Goal: Check status: Check status

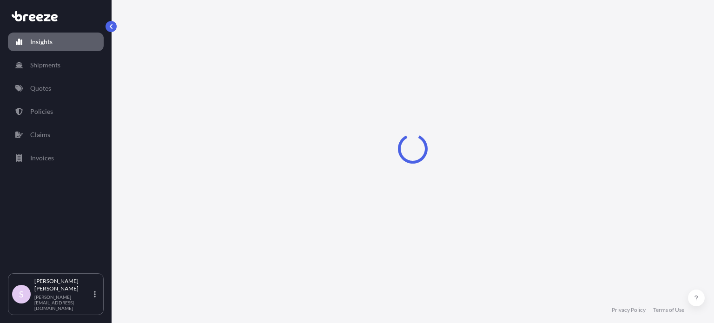
select select "2025"
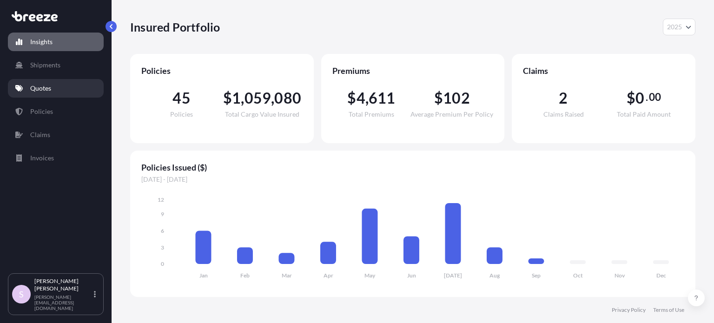
click at [50, 87] on link "Quotes" at bounding box center [56, 88] width 96 height 19
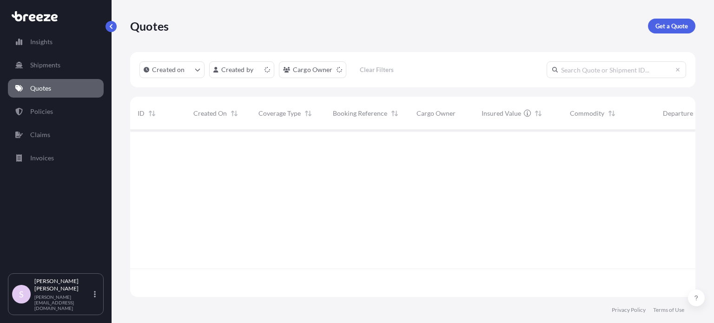
scroll to position [165, 558]
click at [581, 66] on input "text" at bounding box center [615, 69] width 139 height 17
paste input "497443"
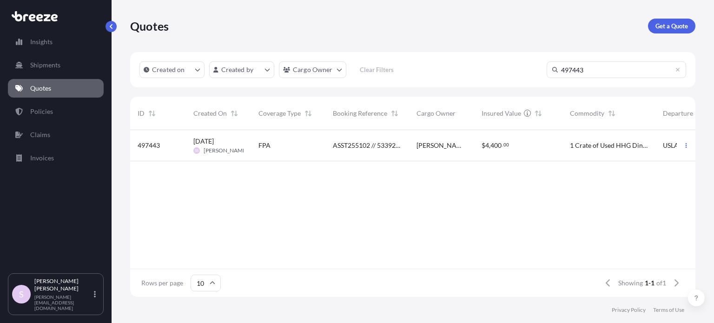
type input "497443"
click at [526, 145] on div "$ 4 , 400 . 00" at bounding box center [517, 145] width 73 height 9
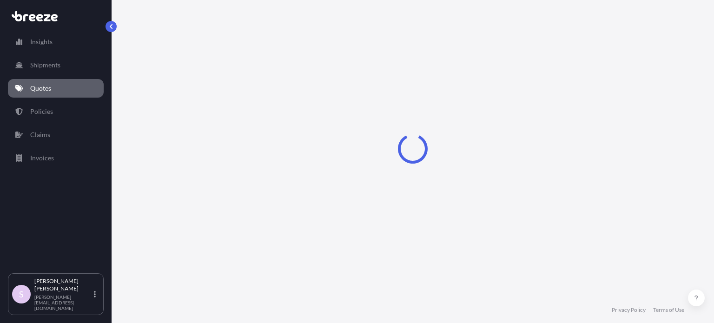
select select "Road"
select select "Sea"
select select "1"
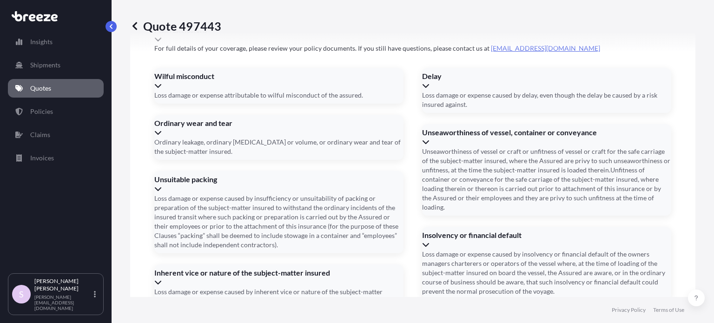
scroll to position [1461, 0]
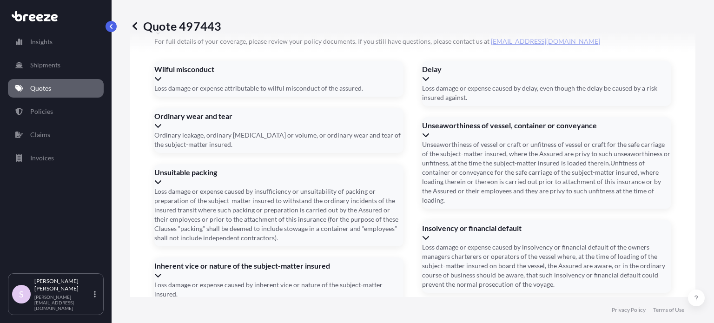
paste input "566, Saco Terrace, Sunnyvale, California, United States - 94089"
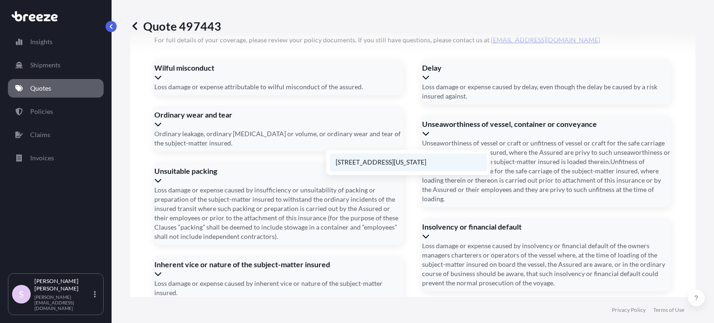
click at [408, 165] on li "566 Saco Terrace, Sunnyvale, California 94089, United States" at bounding box center [408, 162] width 157 height 18
type input "566 Saco Terrace, Sunnyvale, CA 94089, USA"
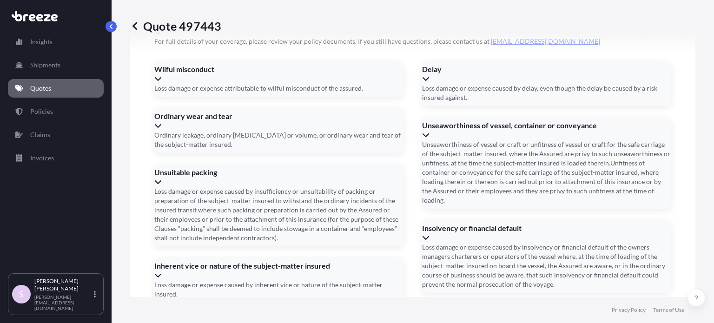
click at [423, 150] on li "566 Saco Terrace, Sunnyvale, CA 94089, USA" at bounding box center [408, 152] width 157 height 18
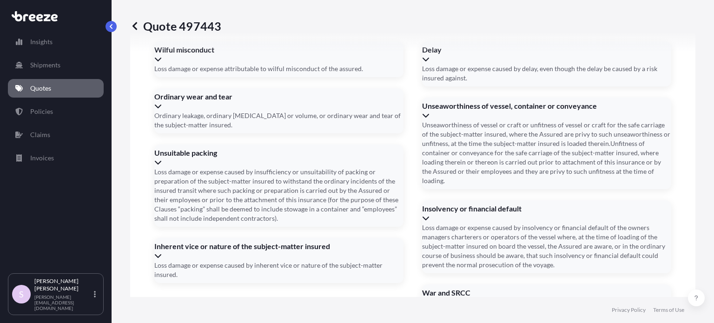
scroll to position [1491, 0]
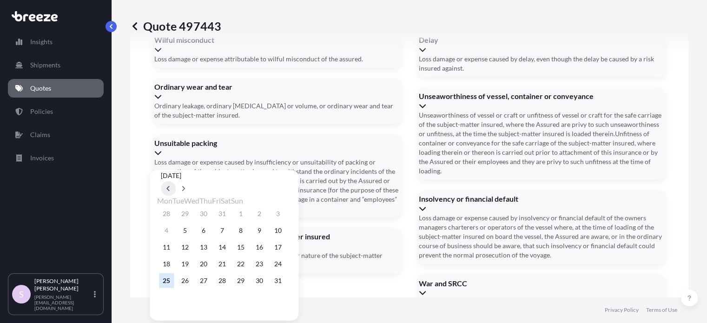
click at [176, 186] on button at bounding box center [168, 188] width 15 height 15
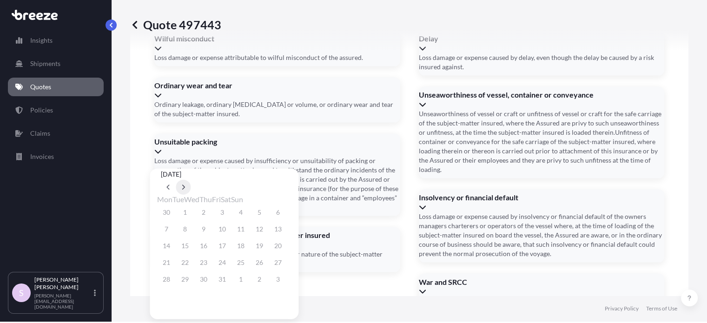
click at [185, 184] on icon at bounding box center [184, 187] width 4 height 6
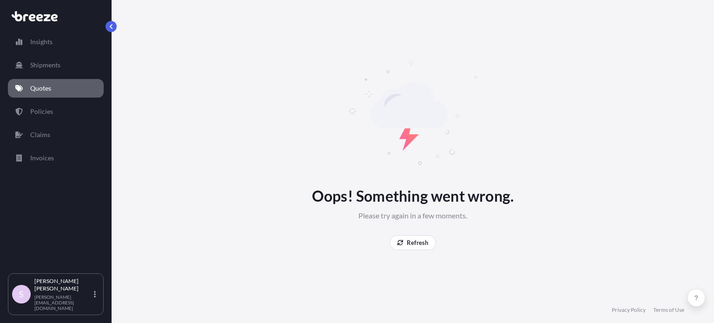
scroll to position [0, 0]
click at [406, 245] on button "Refresh" at bounding box center [412, 242] width 46 height 15
click at [421, 244] on p "Refresh" at bounding box center [417, 242] width 21 height 9
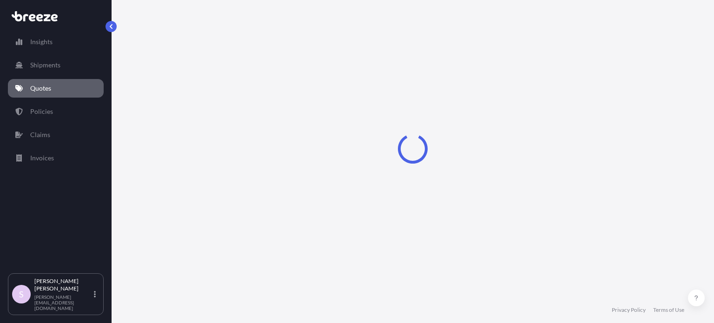
select select "Road"
select select "Sea"
select select "1"
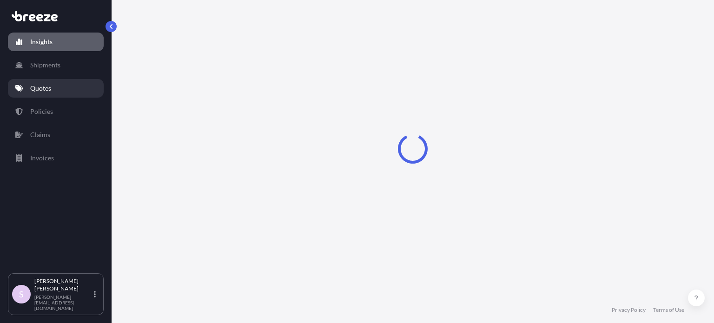
select select "2025"
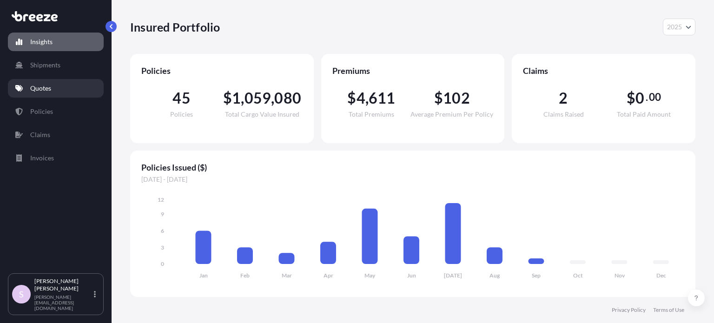
click at [58, 92] on link "Quotes" at bounding box center [56, 88] width 96 height 19
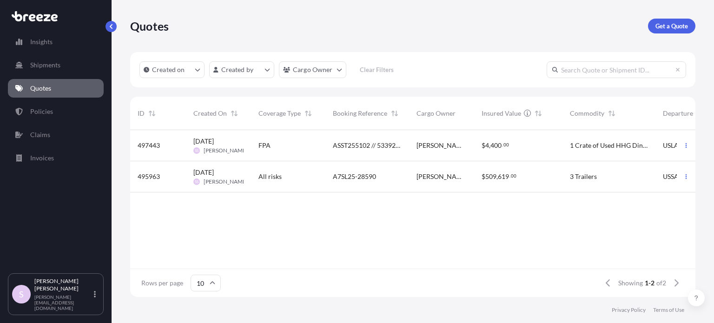
scroll to position [7, 7]
click at [597, 70] on input "text" at bounding box center [615, 69] width 139 height 17
paste input "497443"
type input "497443"
click at [436, 149] on span "[PERSON_NAME] [PERSON_NAME]" at bounding box center [441, 145] width 50 height 9
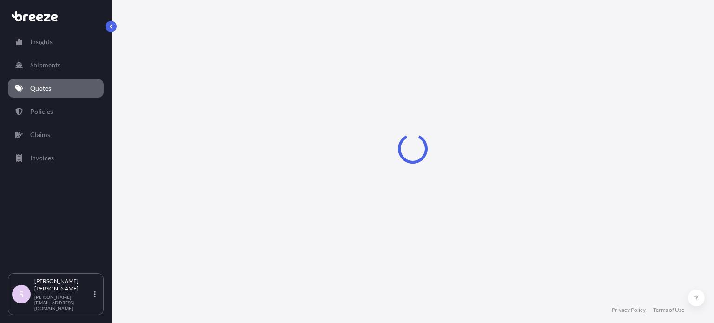
select select "Road"
select select "Sea"
select select "1"
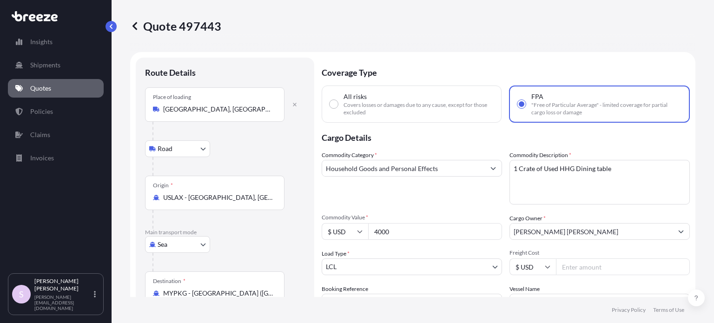
click at [335, 105] on input "All risks Covers losses or damages due to any cause, except for those excluded" at bounding box center [333, 104] width 8 height 8
radio input "true"
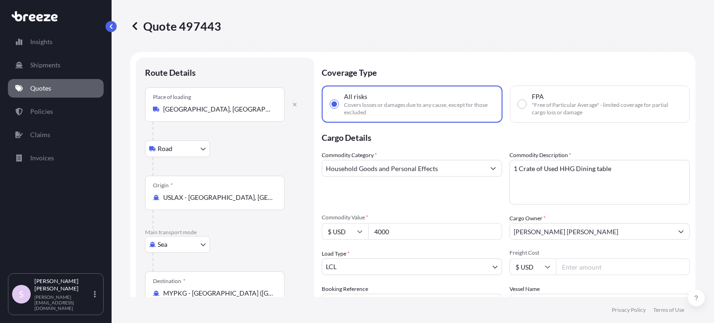
scroll to position [186, 0]
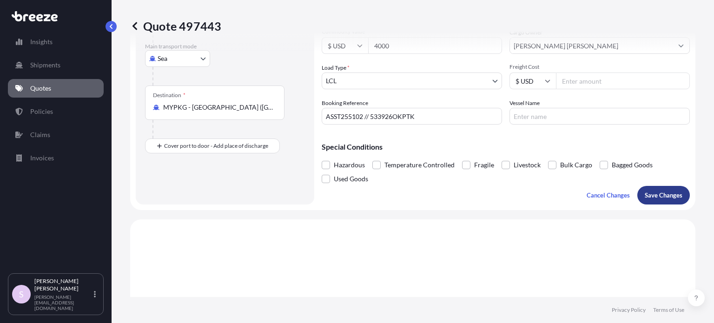
click at [645, 198] on p "Save Changes" at bounding box center [664, 195] width 38 height 9
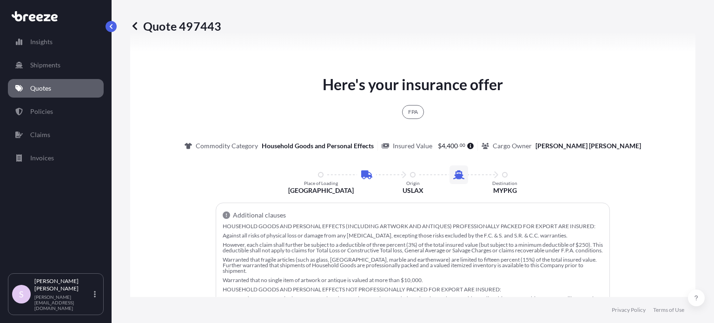
select select "Road"
select select "Sea"
select select "1"
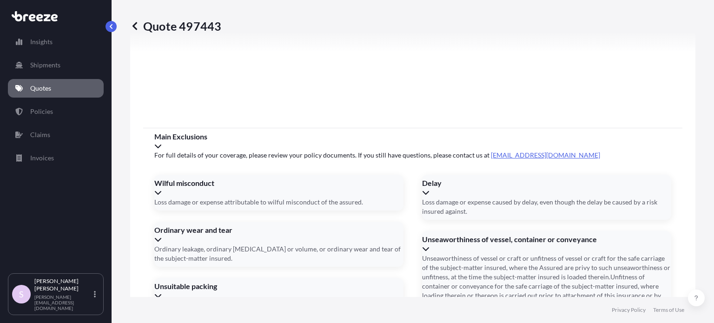
scroll to position [1441, 0]
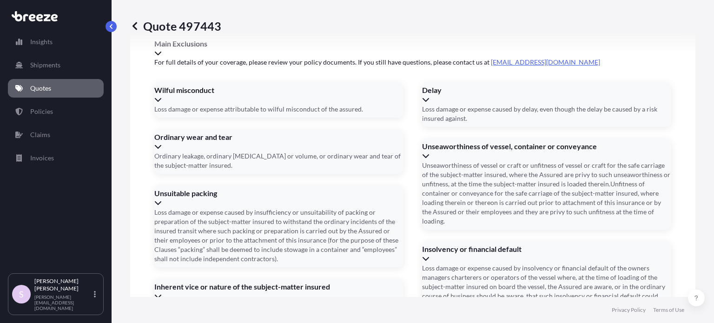
paste input "566, Saco Terrace, Sunnyvale, California, United States - 94089"
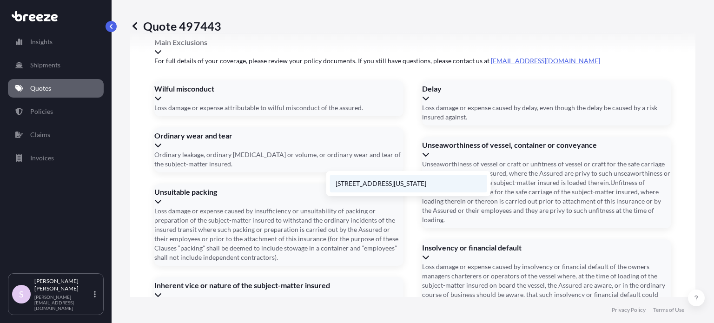
click at [415, 181] on li "566 Saco Terrace, Sunnyvale, California 94089, United States" at bounding box center [408, 184] width 157 height 18
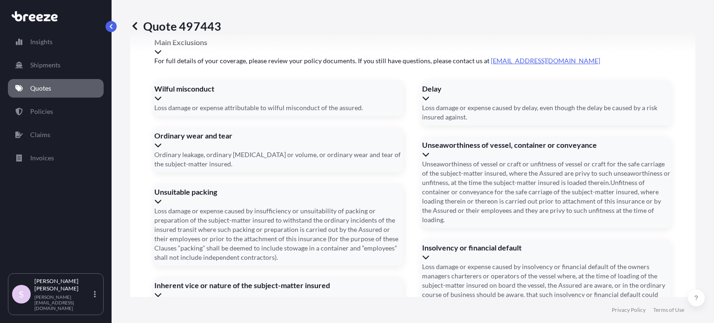
type input "566 Saco Terrace, Sunnyvale, CA 94089, USA"
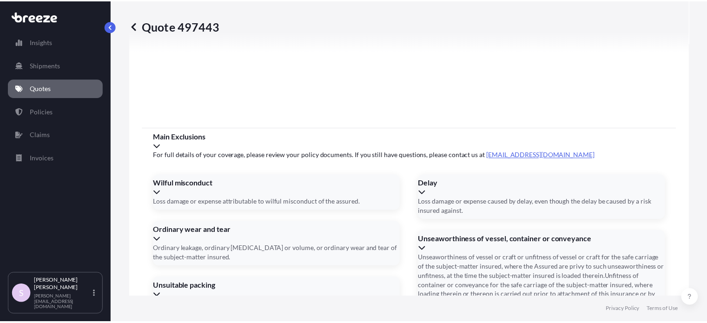
scroll to position [1487, 0]
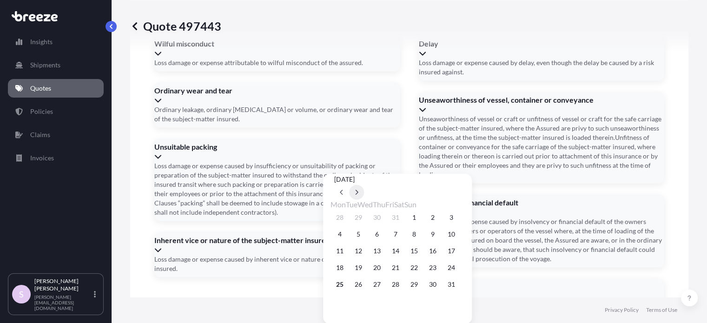
click at [364, 185] on button at bounding box center [356, 192] width 15 height 15
click at [383, 258] on button "15" at bounding box center [376, 250] width 15 height 15
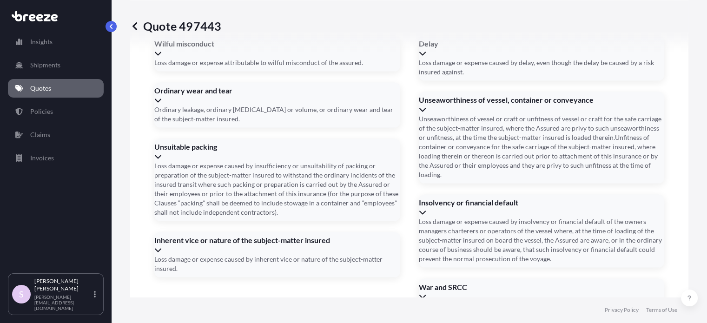
type input "[DATE]"
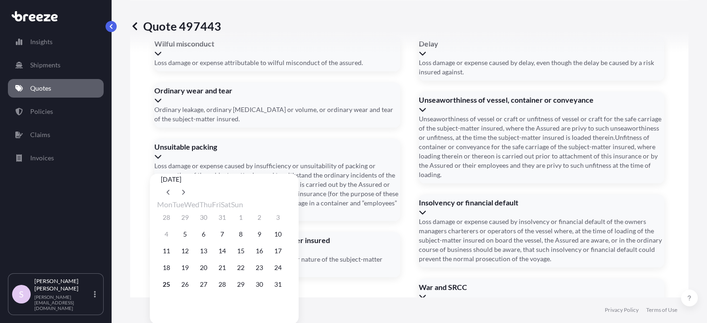
click at [283, 164] on body "Insights Shipments Quotes Policies Claims Invoices S Sam Suren sam@air7seas.us …" at bounding box center [353, 161] width 707 height 323
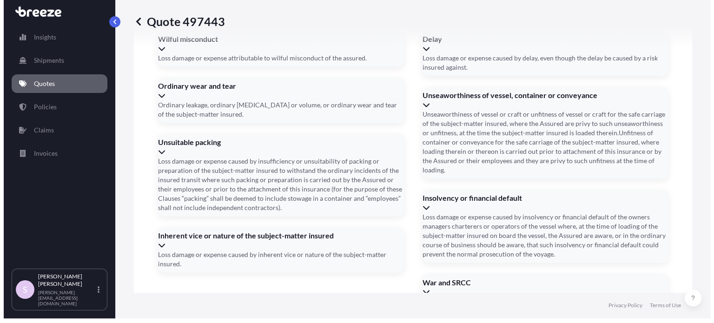
scroll to position [0, 0]
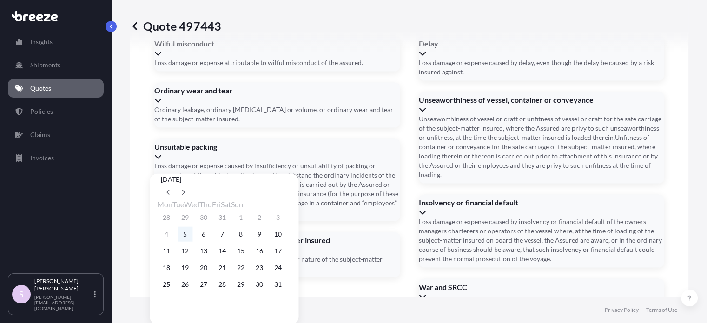
click at [187, 242] on button "5" at bounding box center [185, 234] width 15 height 15
type input "[DATE]"
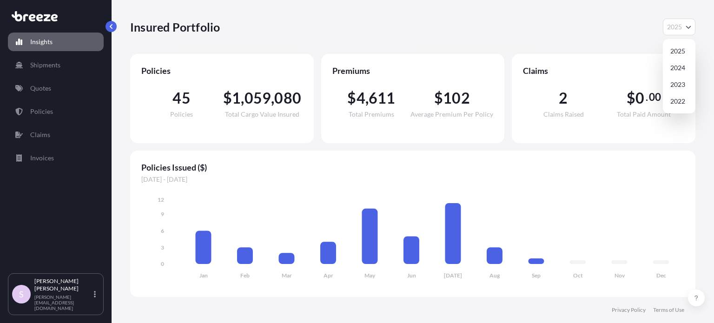
click at [688, 28] on icon "Year Selector" at bounding box center [688, 27] width 5 height 3
click at [684, 65] on div "2024" at bounding box center [678, 67] width 25 height 17
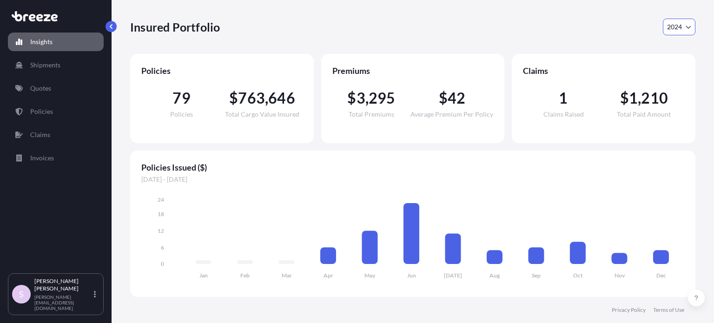
click at [684, 30] on button "2024" at bounding box center [679, 27] width 33 height 17
click at [680, 84] on div "2023" at bounding box center [678, 84] width 25 height 17
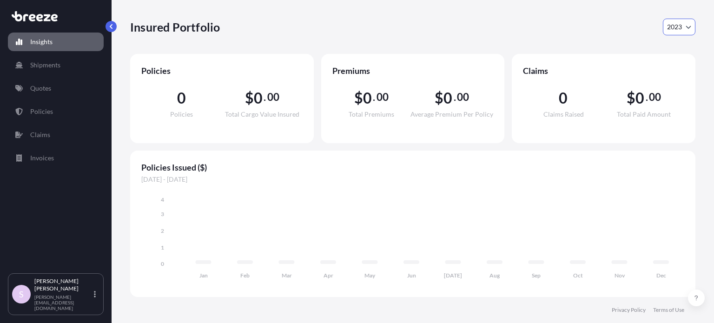
click at [681, 33] on button "2023" at bounding box center [679, 27] width 33 height 17
click at [684, 65] on div "2024" at bounding box center [678, 67] width 25 height 17
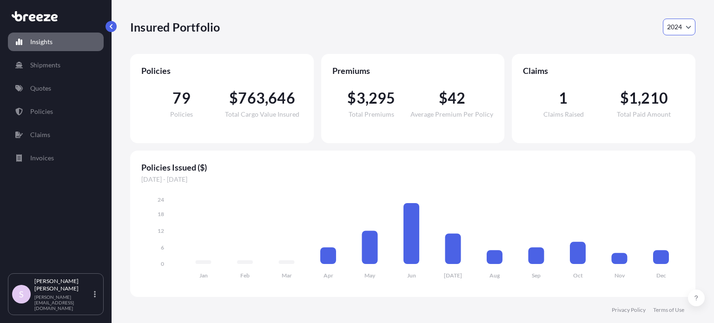
click at [677, 18] on div "Insured Portfolio 2024 2025 2024 2023 2022" at bounding box center [412, 27] width 565 height 54
click at [683, 50] on div "2025" at bounding box center [678, 51] width 25 height 17
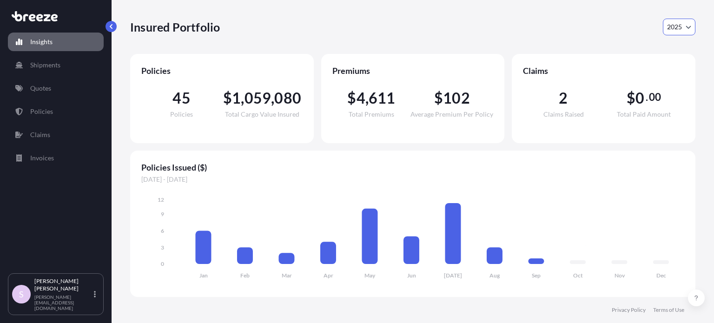
click at [683, 27] on button "2025" at bounding box center [679, 27] width 33 height 17
click at [682, 65] on div "2024" at bounding box center [678, 67] width 25 height 17
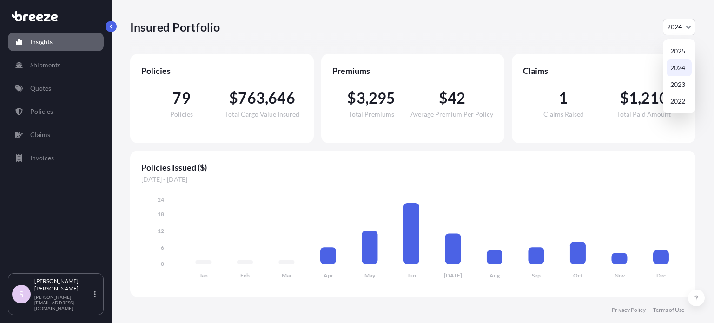
click at [674, 26] on span "2024" at bounding box center [674, 26] width 15 height 9
click at [676, 48] on div "2025" at bounding box center [678, 51] width 25 height 17
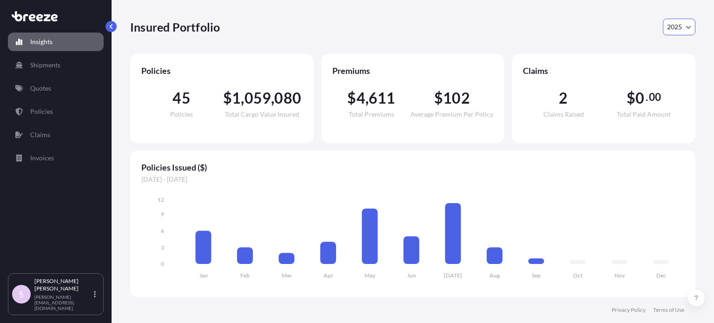
click at [685, 25] on button "2025" at bounding box center [679, 27] width 33 height 17
click at [604, 33] on div "Insured Portfolio 2025 2025 2024 2023 2022" at bounding box center [412, 27] width 565 height 17
click at [689, 25] on icon "Year Selector" at bounding box center [688, 27] width 6 height 6
click at [683, 67] on div "2024" at bounding box center [678, 67] width 25 height 17
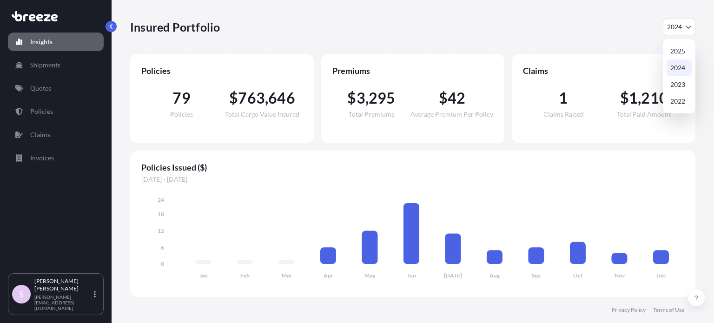
click at [679, 24] on span "2024" at bounding box center [674, 26] width 15 height 9
click at [675, 49] on div "2025" at bounding box center [678, 51] width 25 height 17
select select "2025"
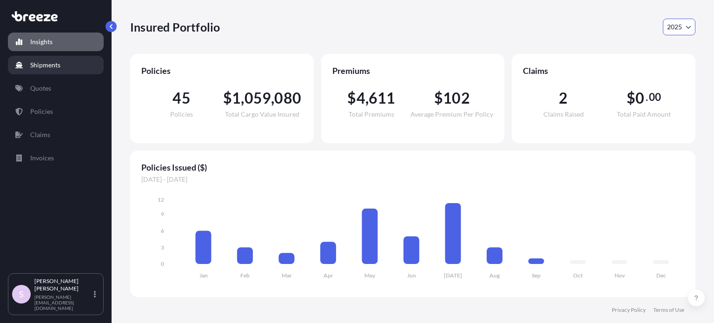
click at [56, 69] on p "Shipments" at bounding box center [45, 64] width 30 height 9
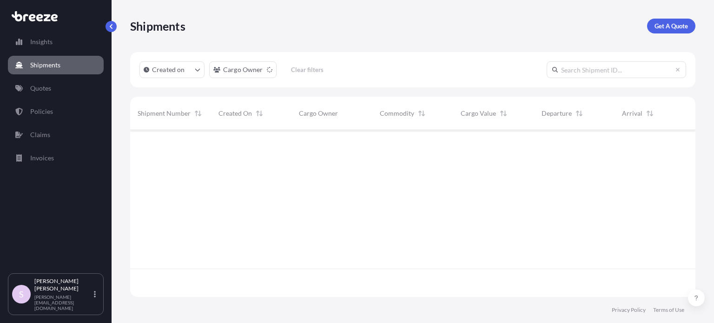
scroll to position [193, 558]
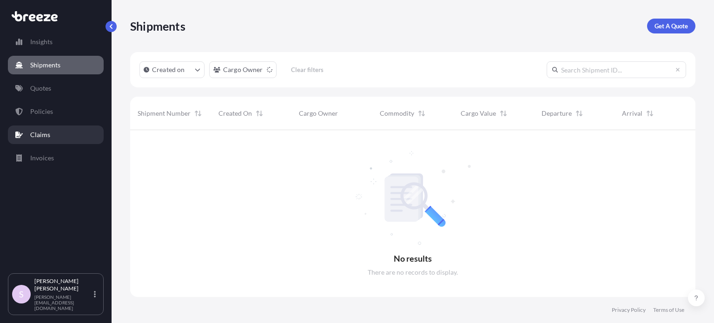
click at [46, 132] on p "Claims" at bounding box center [40, 134] width 20 height 9
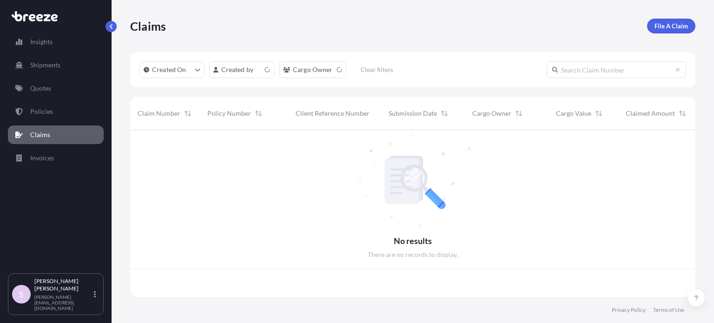
scroll to position [165, 558]
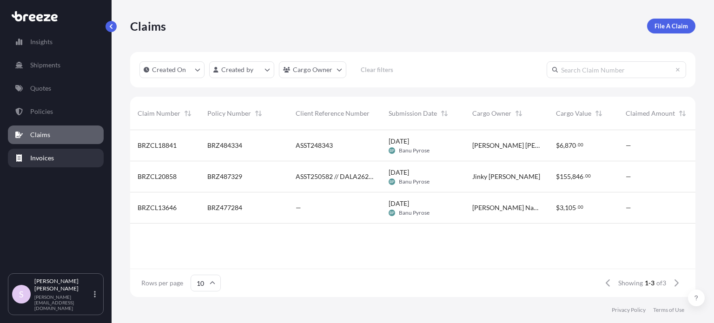
click at [58, 152] on link "Invoices" at bounding box center [56, 158] width 96 height 19
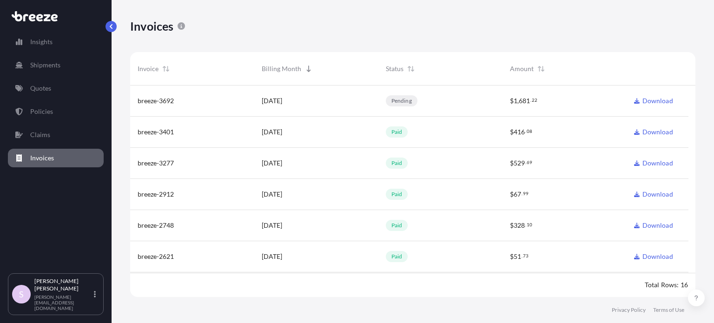
scroll to position [214, 558]
click at [59, 66] on p "Shipments" at bounding box center [45, 64] width 30 height 9
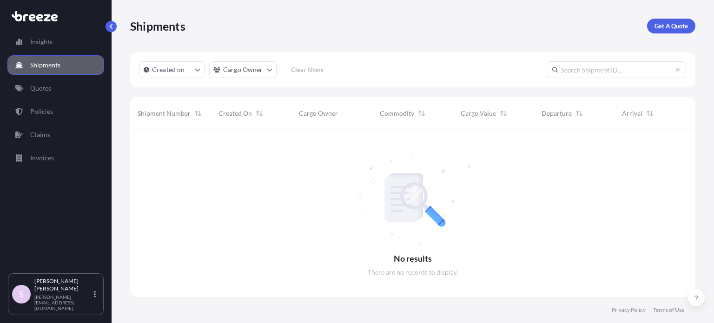
scroll to position [193, 558]
click at [607, 74] on input "text" at bounding box center [615, 69] width 139 height 17
paste input "497443"
type input "497443"
click at [56, 95] on link "Quotes" at bounding box center [56, 88] width 96 height 19
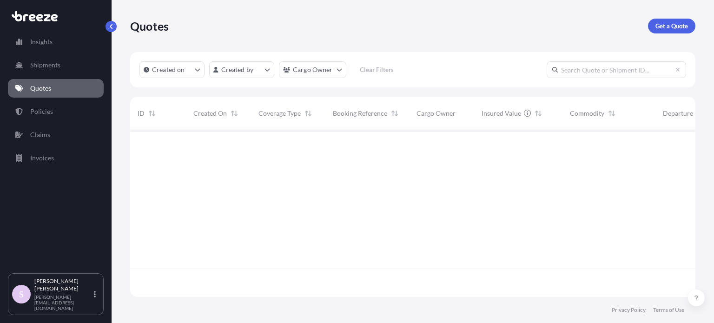
scroll to position [165, 558]
click at [589, 68] on input "text" at bounding box center [615, 69] width 139 height 17
paste input "497443"
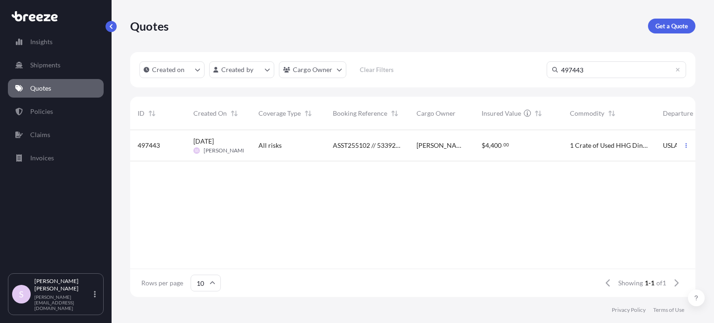
type input "497443"
click at [431, 145] on span "[PERSON_NAME] [PERSON_NAME]" at bounding box center [441, 145] width 50 height 9
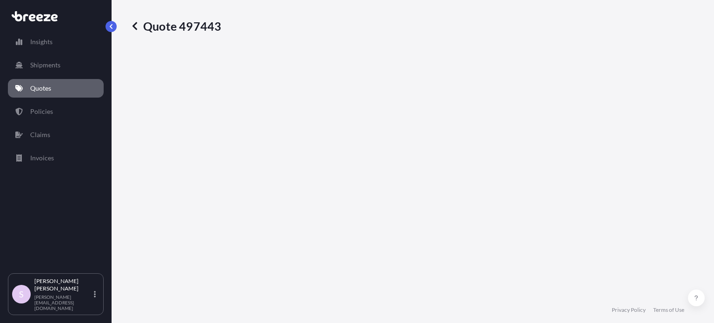
select select "Road"
select select "Sea"
select select "1"
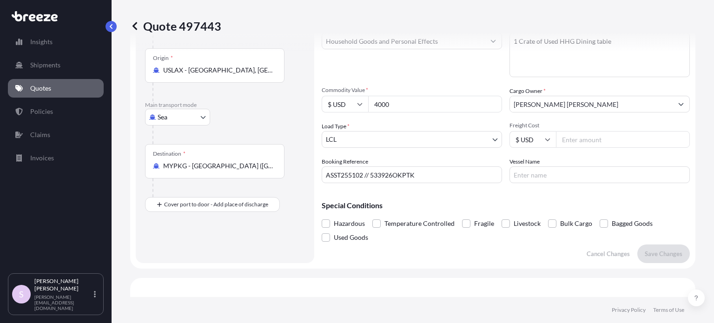
scroll to position [33, 0]
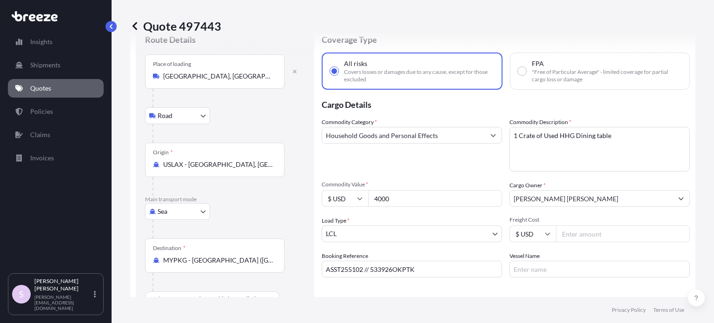
click at [535, 71] on span ""Free of Particular Average" - limited coverage for partial cargo loss or damage" at bounding box center [607, 75] width 150 height 15
click at [526, 71] on input "FPA "Free of Particular Average" - limited coverage for partial cargo loss or d…" at bounding box center [522, 71] width 8 height 8
radio input "true"
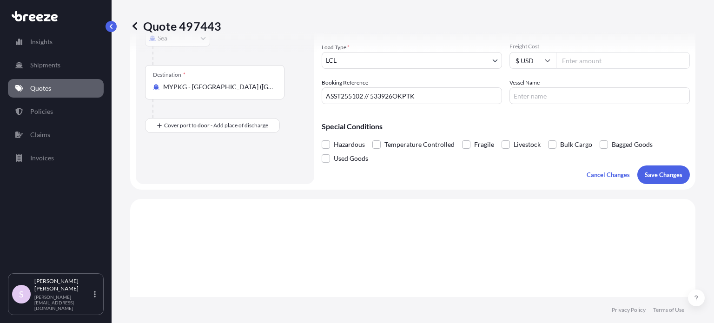
scroll to position [265, 0]
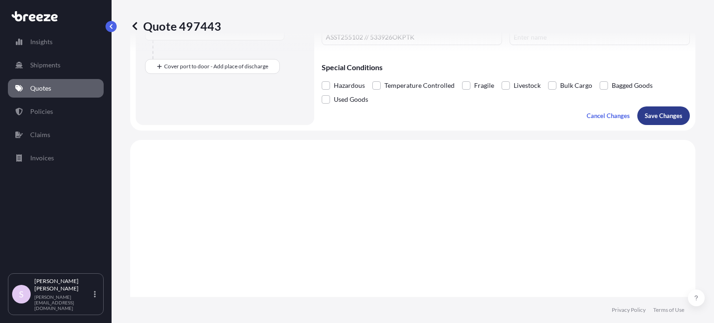
click at [645, 113] on p "Save Changes" at bounding box center [664, 115] width 38 height 9
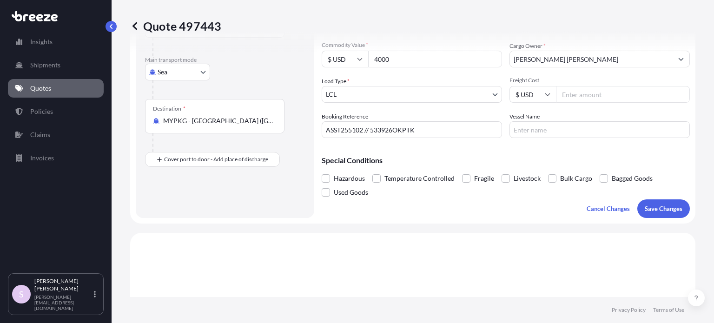
select select "Road"
select select "Sea"
select select "1"
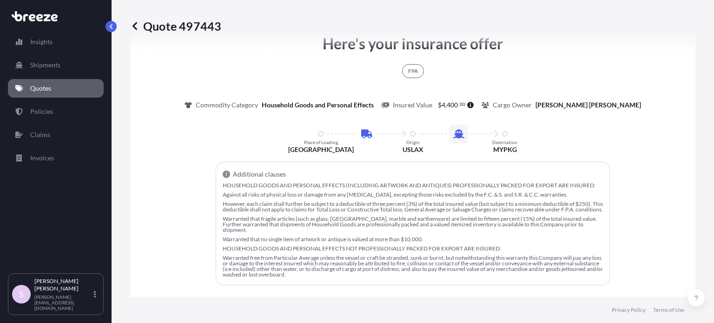
scroll to position [743, 0]
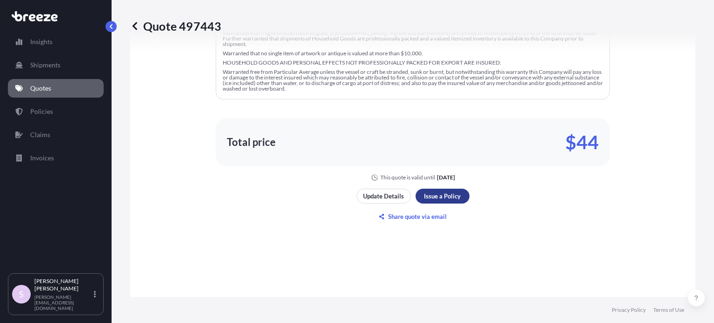
click at [507, 184] on div "Here's your insurance offer FPA Commodity Category Household Goods and Personal…" at bounding box center [412, 35] width 539 height 721
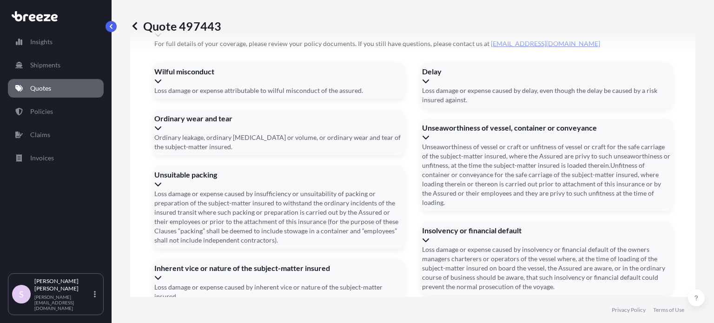
scroll to position [1461, 0]
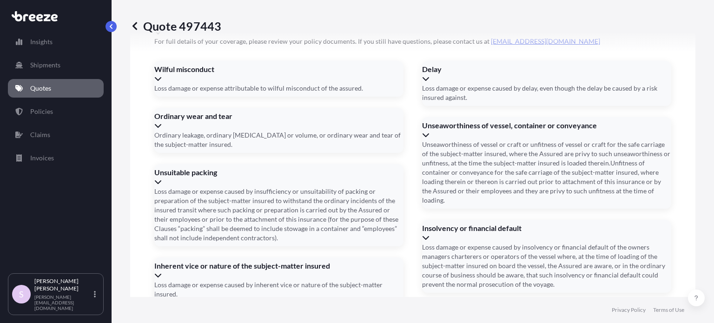
paste input "566, Saco Terrace, Sunnyvale, California, United States - 94089"
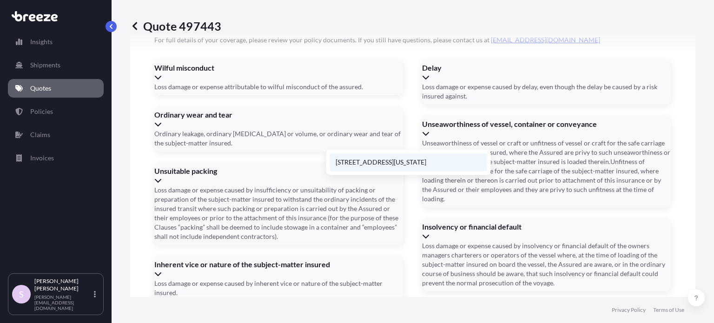
click at [409, 161] on li "566 Saco Terrace, Sunnyvale, California 94089, United States" at bounding box center [408, 162] width 157 height 18
type input "566 Saco Terrace, Sunnyvale, CA 94089, USA"
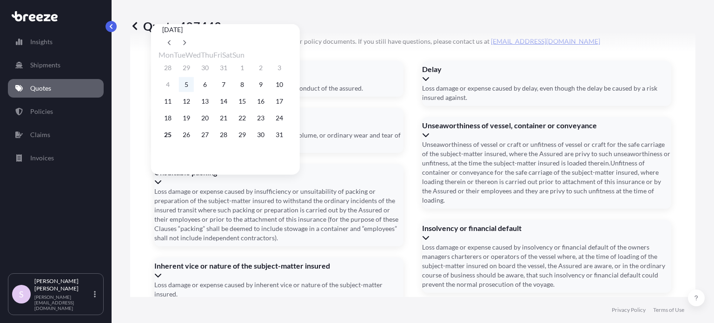
click at [190, 85] on button "5" at bounding box center [186, 84] width 15 height 15
type input "[DATE]"
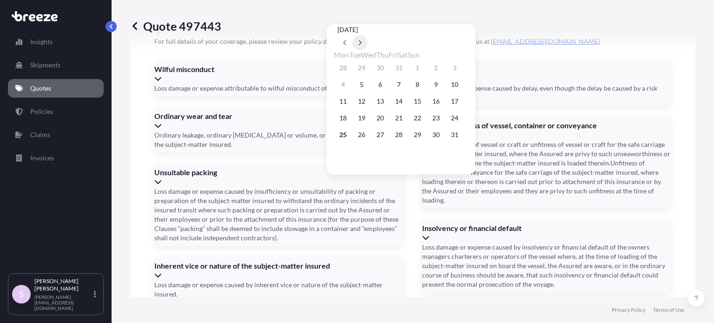
click at [367, 35] on button at bounding box center [359, 42] width 15 height 15
click at [384, 108] on button "15" at bounding box center [380, 101] width 15 height 15
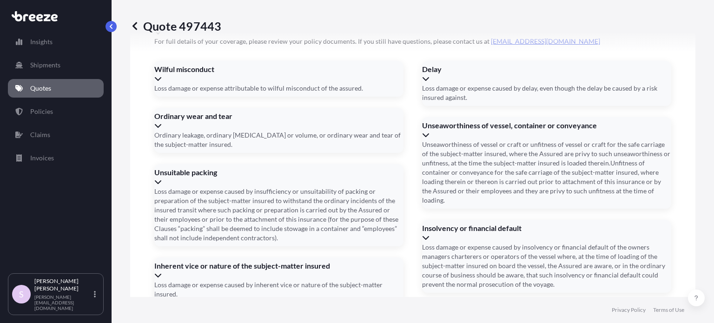
type input "[DATE]"
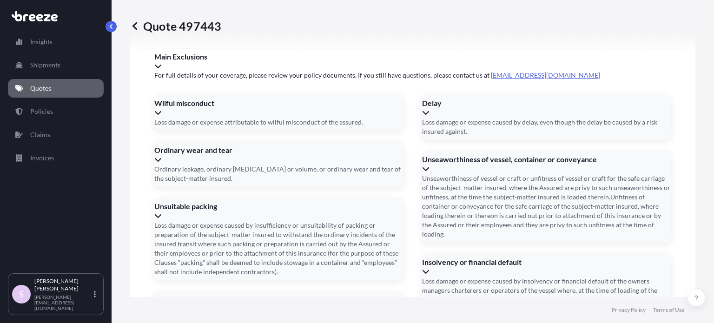
scroll to position [1491, 0]
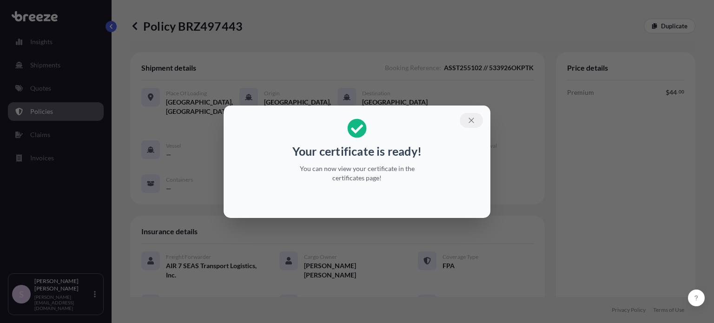
click at [472, 124] on button "button" at bounding box center [471, 120] width 23 height 15
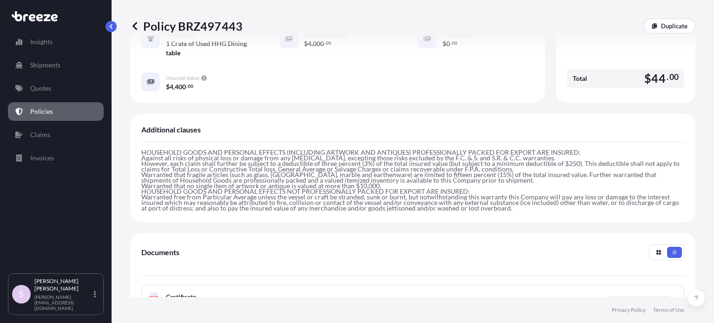
scroll to position [407, 0]
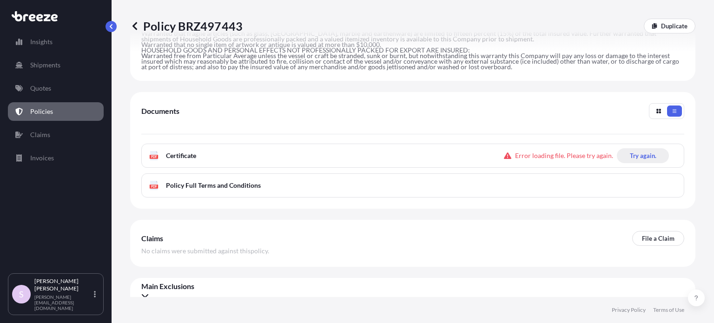
click at [645, 151] on p "Try again." at bounding box center [643, 155] width 26 height 9
click at [191, 151] on span "Certificate" at bounding box center [181, 155] width 30 height 9
click at [636, 151] on p "Try again." at bounding box center [643, 155] width 26 height 9
click at [636, 144] on div "PDF Certificate Error loading file. Please try again. Try again." at bounding box center [412, 156] width 543 height 24
click at [225, 24] on p "Policy BRZ497443" at bounding box center [186, 26] width 112 height 15
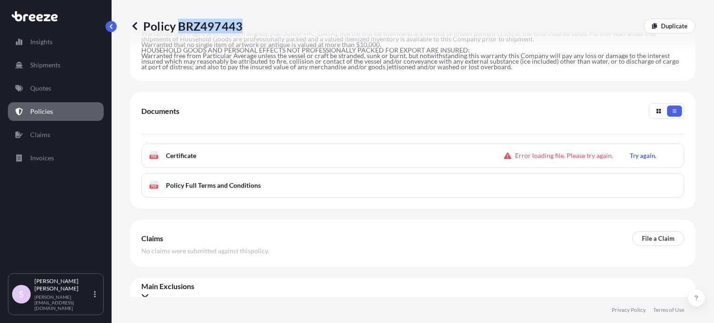
click at [225, 24] on p "Policy BRZ497443" at bounding box center [186, 26] width 112 height 15
copy p "BRZ497443"
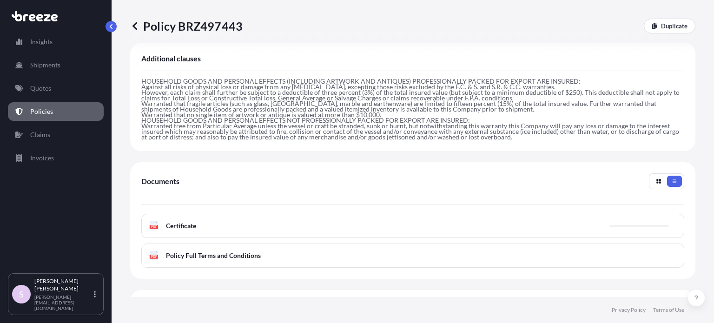
scroll to position [314, 0]
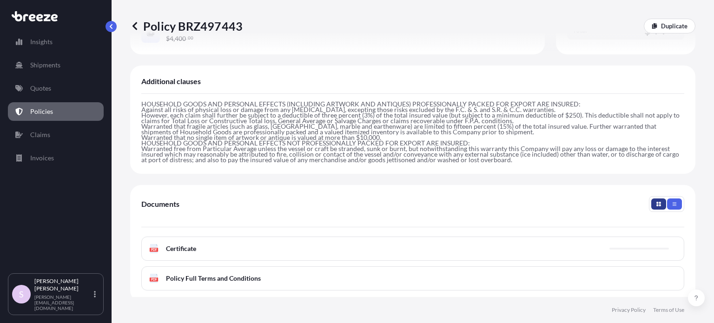
click at [655, 198] on button "button" at bounding box center [658, 203] width 15 height 11
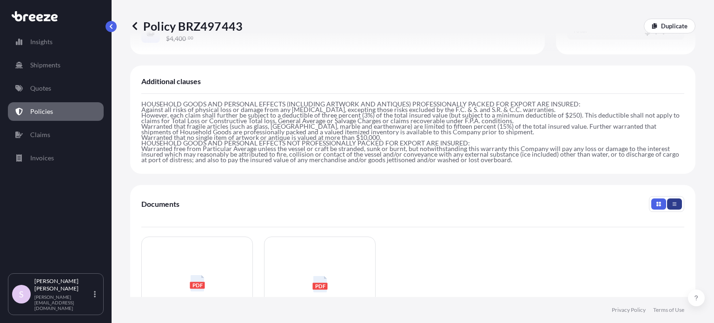
click at [667, 198] on button "button" at bounding box center [674, 203] width 15 height 11
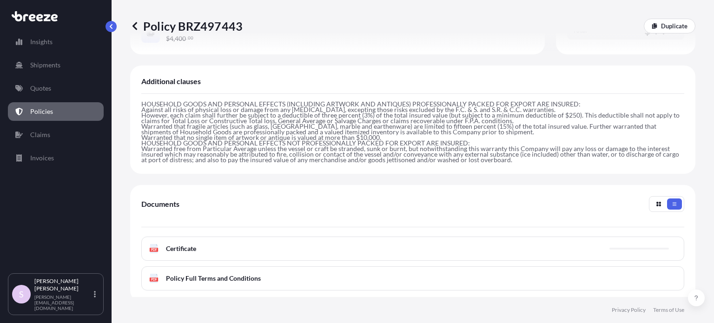
scroll to position [407, 0]
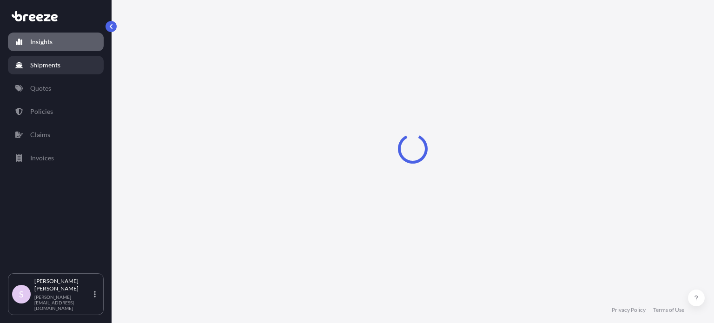
select select "2025"
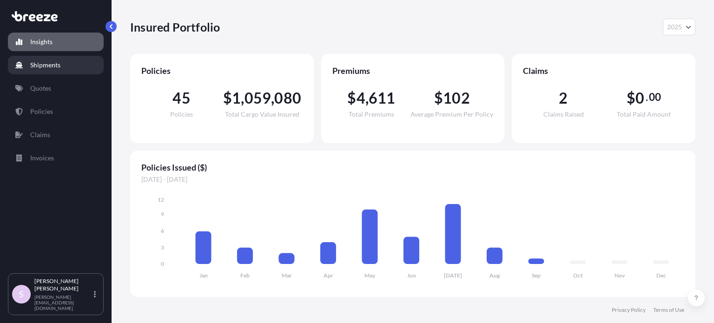
click at [68, 70] on link "Shipments" at bounding box center [56, 65] width 96 height 19
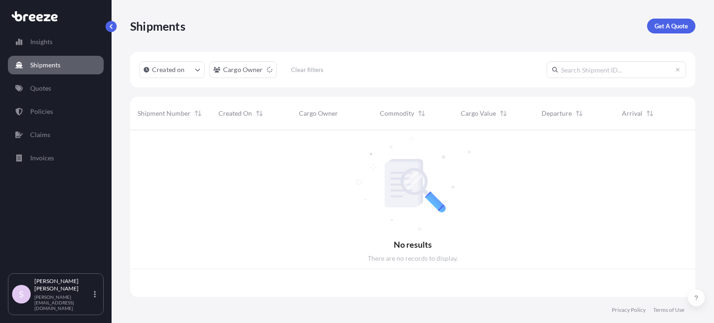
scroll to position [165, 558]
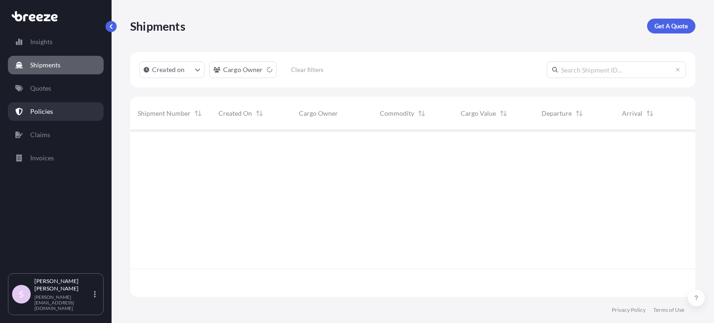
click at [48, 119] on link "Policies" at bounding box center [56, 111] width 96 height 19
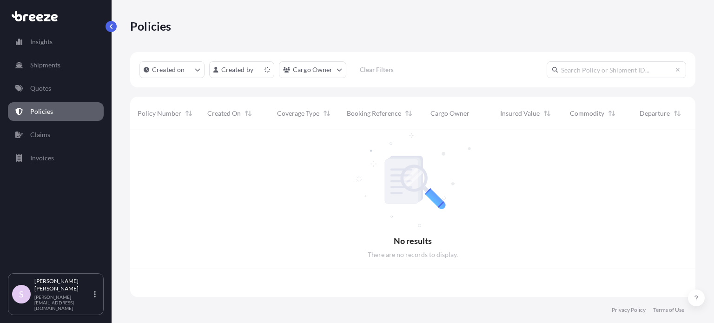
scroll to position [165, 558]
click at [587, 70] on input "text" at bounding box center [615, 69] width 139 height 17
paste input "BRZ497443"
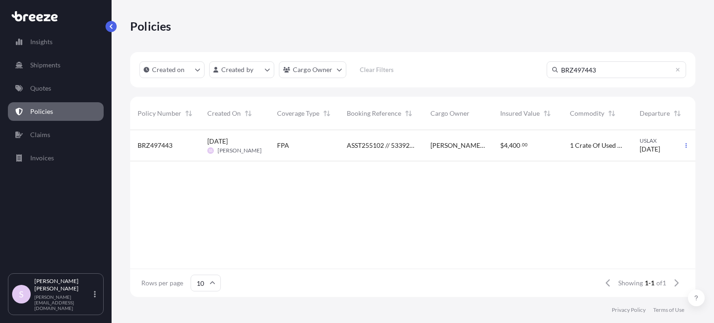
type input "BRZ497443"
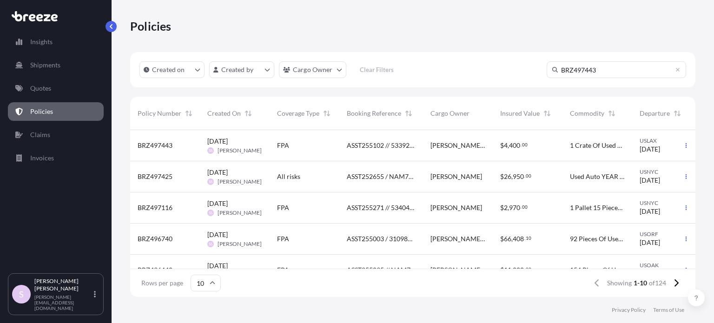
click at [463, 151] on div "[PERSON_NAME] [PERSON_NAME]" at bounding box center [458, 145] width 70 height 31
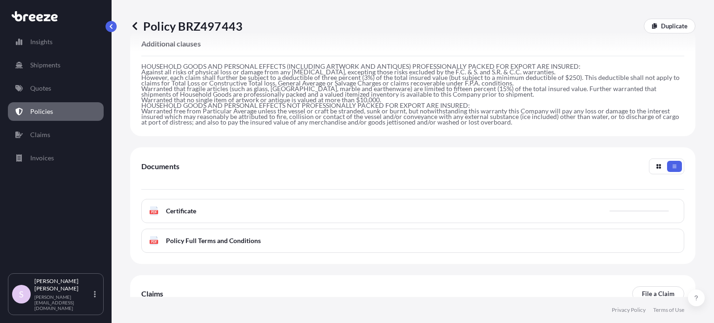
scroll to position [366, 0]
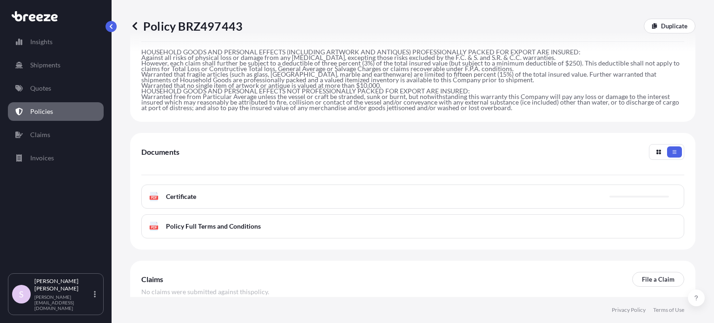
click at [180, 192] on span "Certificate" at bounding box center [181, 196] width 30 height 9
click at [162, 192] on div "PDF Certificate" at bounding box center [172, 196] width 47 height 9
click at [188, 192] on span "Certificate" at bounding box center [181, 196] width 30 height 9
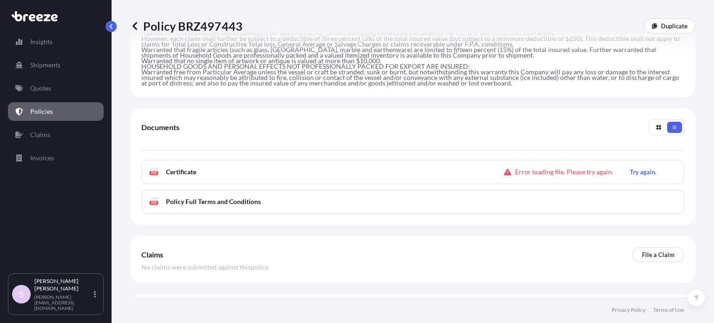
scroll to position [407, 0]
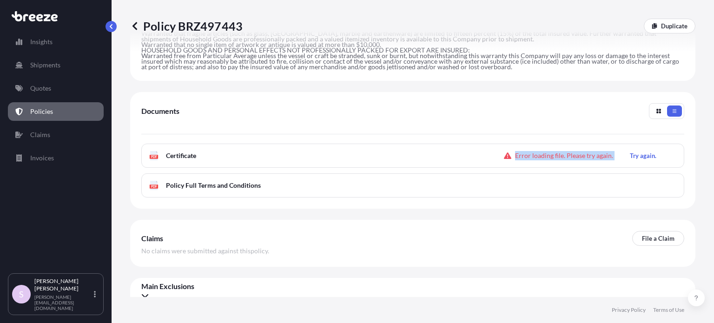
drag, startPoint x: 511, startPoint y: 146, endPoint x: 611, endPoint y: 148, distance: 99.5
click at [611, 148] on div "Error loading file. Please try again. Try again." at bounding box center [586, 155] width 165 height 15
click at [617, 148] on button "Try again." at bounding box center [643, 155] width 52 height 15
click at [643, 151] on p "Try again." at bounding box center [643, 155] width 26 height 9
click at [643, 148] on div "PDF Certificate Error loading file. Please try again. Try again." at bounding box center [412, 156] width 543 height 24
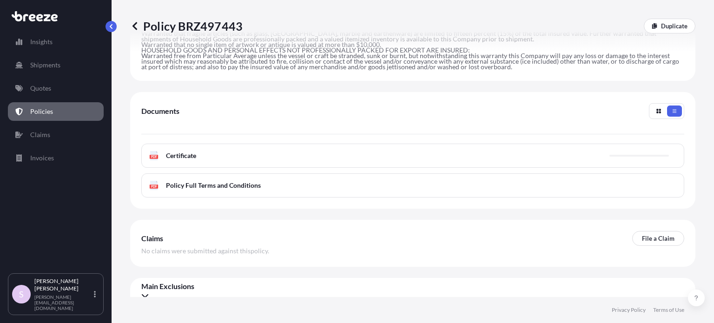
click at [643, 148] on div "PDF Certificate" at bounding box center [412, 156] width 543 height 24
click at [643, 151] on p "Try again." at bounding box center [643, 155] width 26 height 9
click at [524, 144] on div "PDF Certificate" at bounding box center [412, 156] width 543 height 24
click at [637, 151] on p "Try again." at bounding box center [643, 155] width 26 height 9
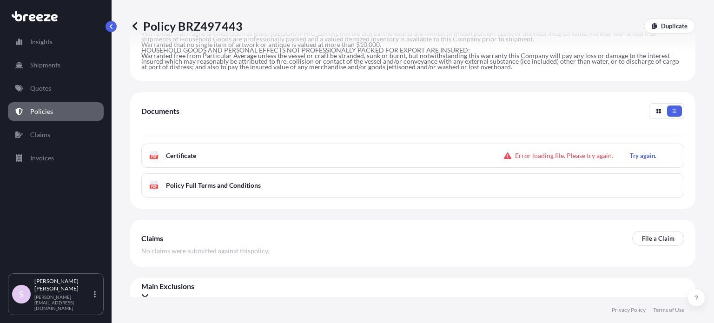
click at [191, 151] on span "Certificate" at bounding box center [181, 155] width 30 height 9
click at [637, 151] on p "Try again." at bounding box center [643, 155] width 26 height 9
click at [637, 150] on div "PDF Certificate" at bounding box center [412, 156] width 543 height 24
click at [639, 151] on p "Try again." at bounding box center [643, 155] width 26 height 9
click at [639, 147] on div "PDF Certificate" at bounding box center [412, 156] width 543 height 24
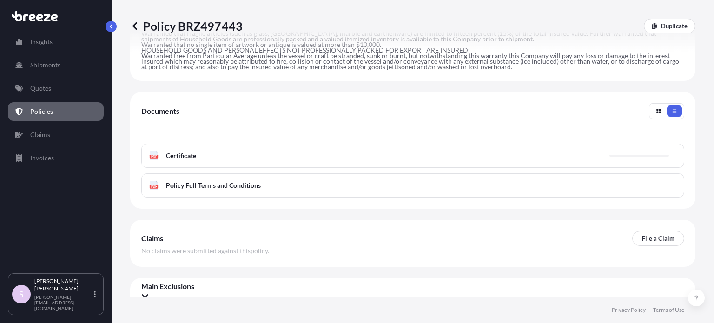
click at [639, 147] on div "PDF Certificate" at bounding box center [412, 156] width 543 height 24
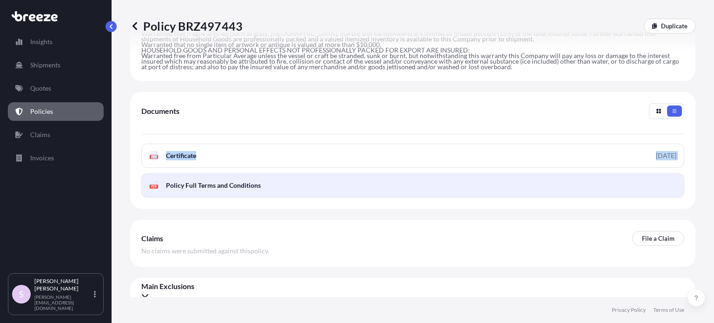
click at [499, 178] on link "PDF Policy Full Terms and Conditions" at bounding box center [412, 185] width 543 height 24
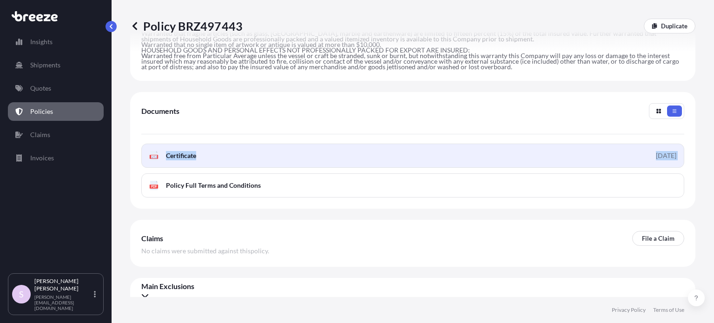
click at [327, 150] on link "PDF Certificate [DATE]" at bounding box center [412, 156] width 543 height 24
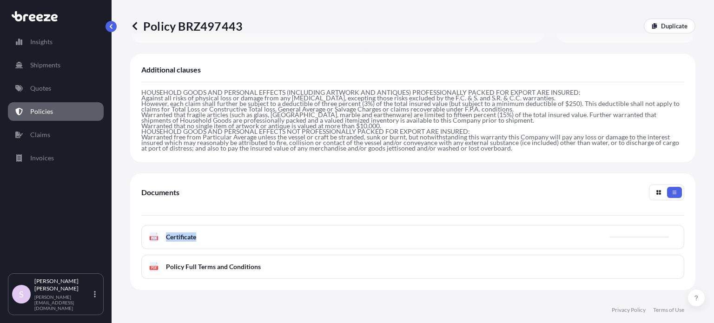
scroll to position [174, 0]
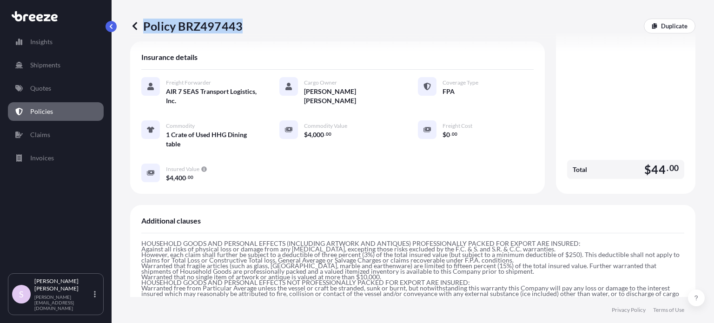
copy p "Policy BRZ497443"
drag, startPoint x: 145, startPoint y: 28, endPoint x: 239, endPoint y: 28, distance: 93.4
click at [239, 28] on p "Policy BRZ497443" at bounding box center [186, 26] width 112 height 15
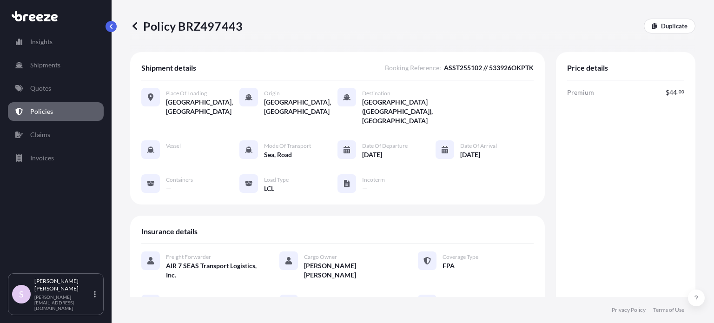
click at [567, 93] on span "Premium" at bounding box center [580, 92] width 27 height 9
copy span "Premium"
drag, startPoint x: 658, startPoint y: 95, endPoint x: 669, endPoint y: 94, distance: 11.2
click at [669, 94] on div "Premium $ 44 . 00" at bounding box center [625, 92] width 117 height 9
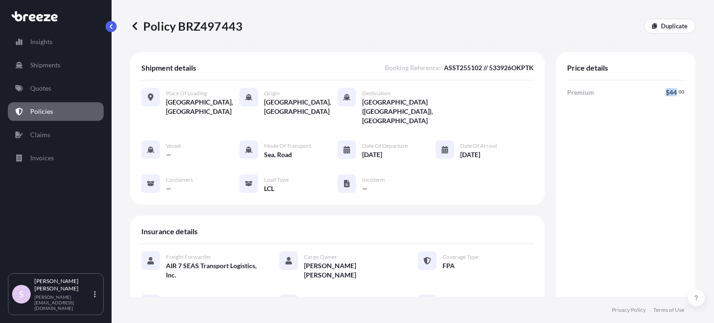
copy span "$ 44"
drag, startPoint x: 359, startPoint y: 136, endPoint x: 399, endPoint y: 146, distance: 41.7
click at [399, 146] on div "Date of Departure [DATE]" at bounding box center [385, 149] width 46 height 19
copy div "Date of Departure [DATE]"
click at [404, 46] on div "Policy BRZ497443 Duplicate" at bounding box center [412, 26] width 565 height 52
